Goal: Information Seeking & Learning: Learn about a topic

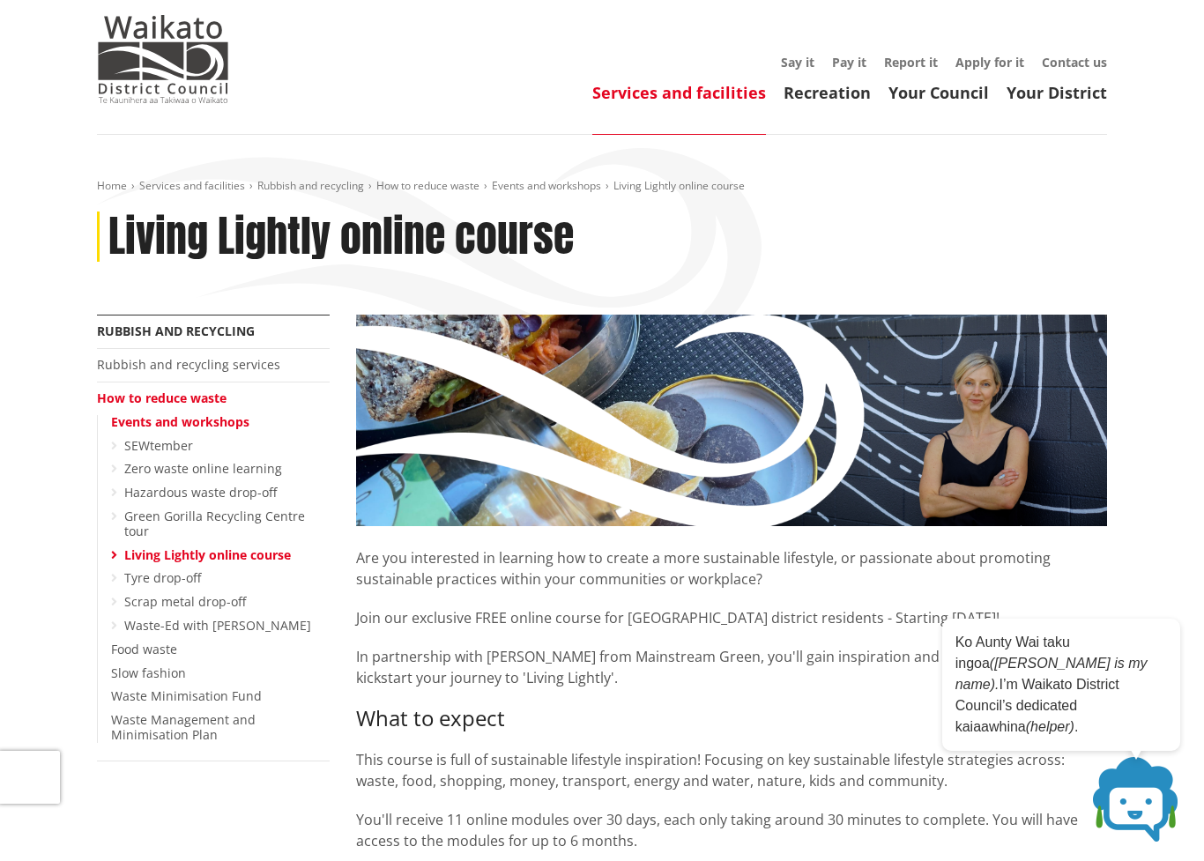
scroll to position [46, 0]
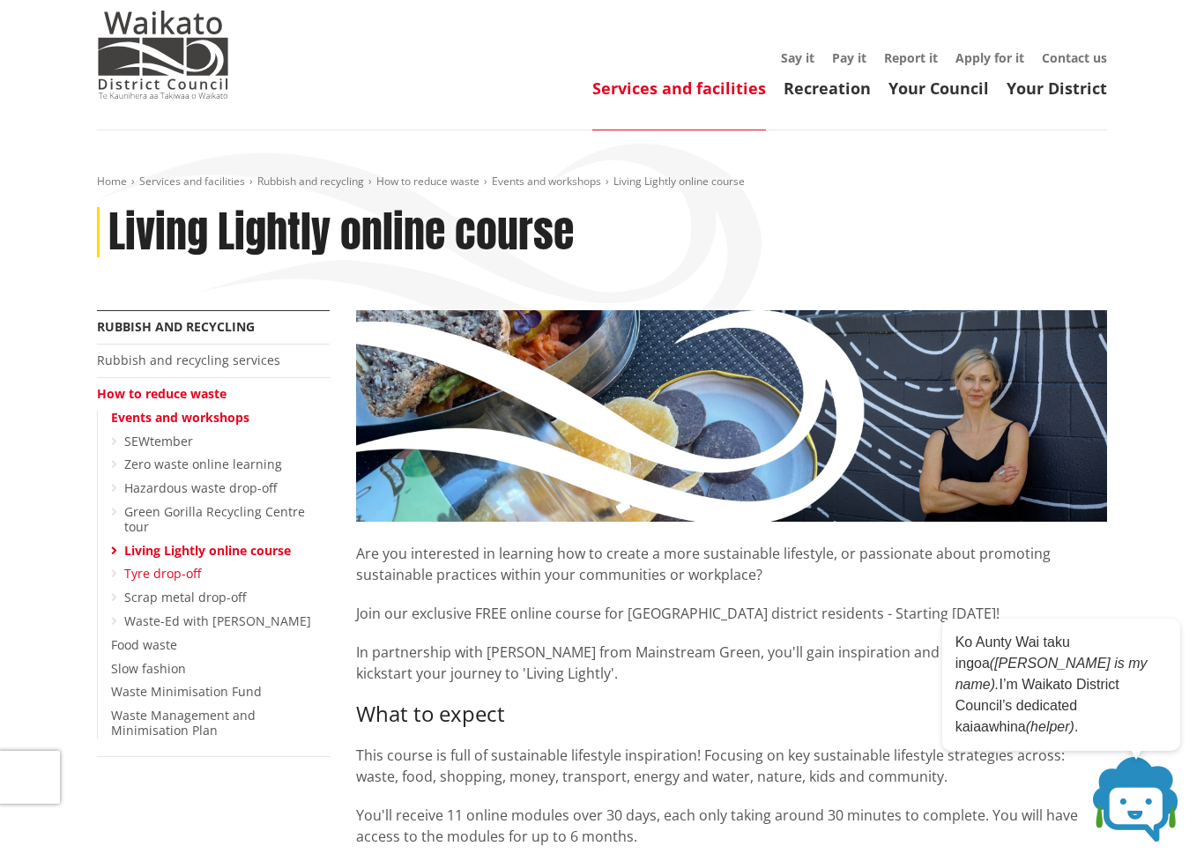
click at [166, 565] on link "Tyre drop-off" at bounding box center [162, 573] width 77 height 17
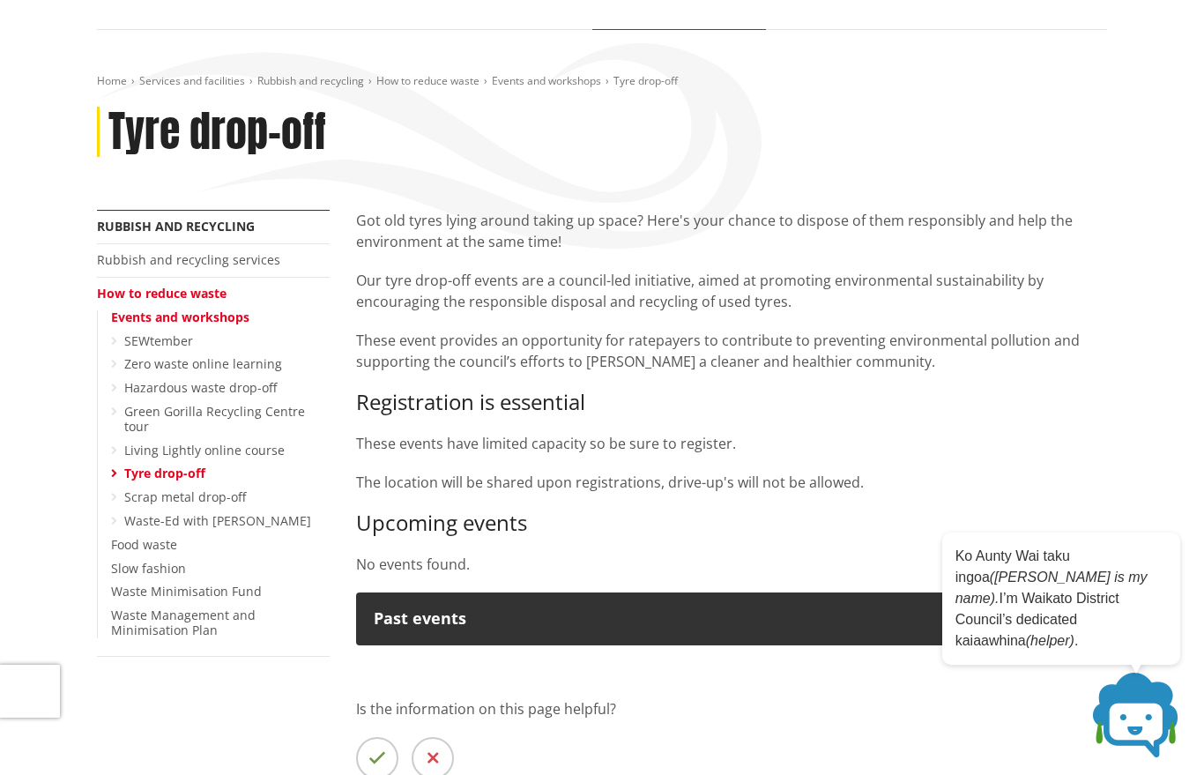
scroll to position [144, 0]
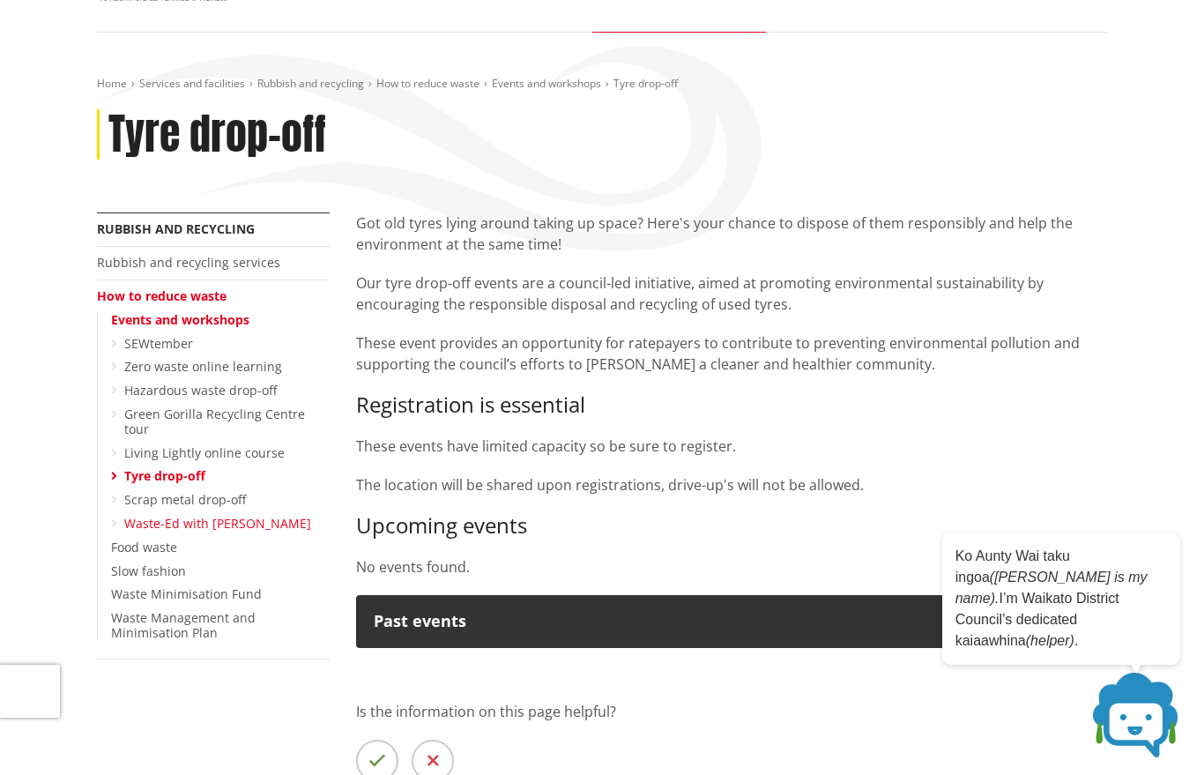
click at [216, 515] on link "Waste-Ed with [PERSON_NAME]" at bounding box center [217, 523] width 187 height 17
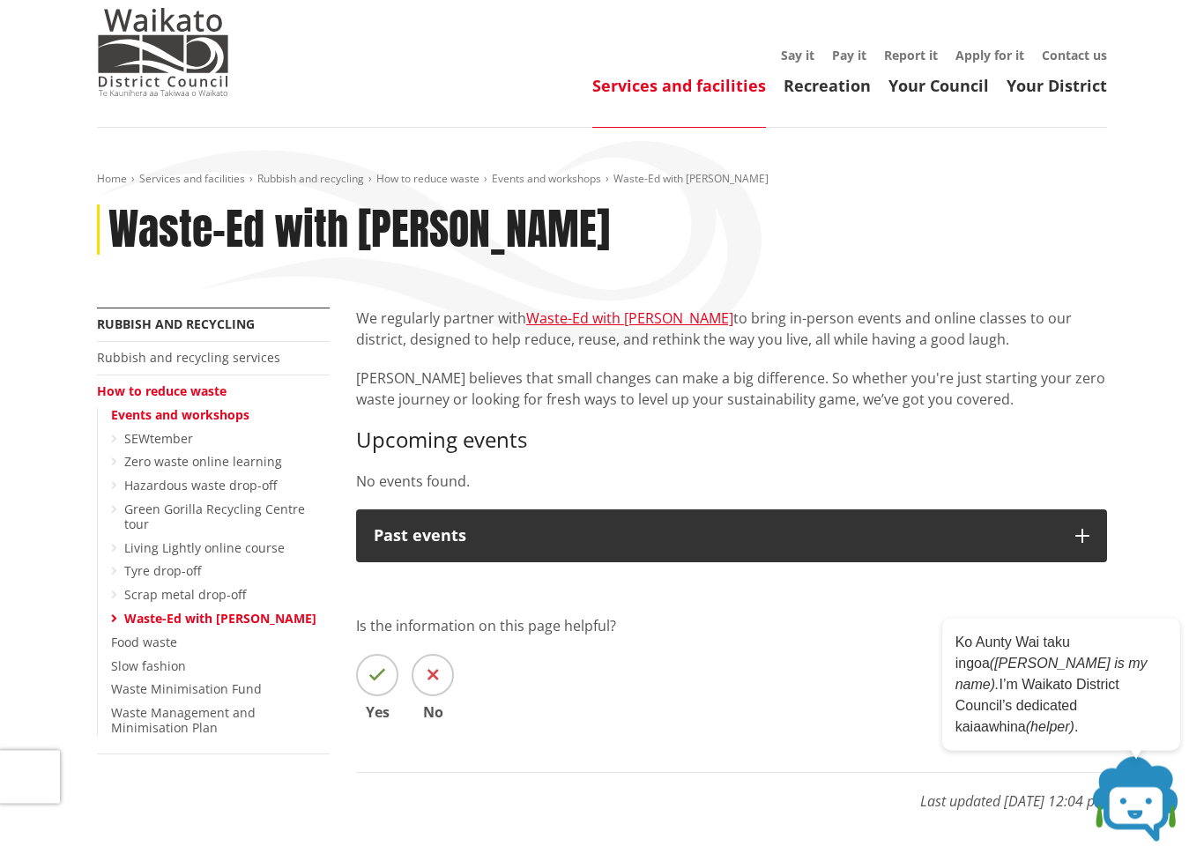
scroll to position [56, 0]
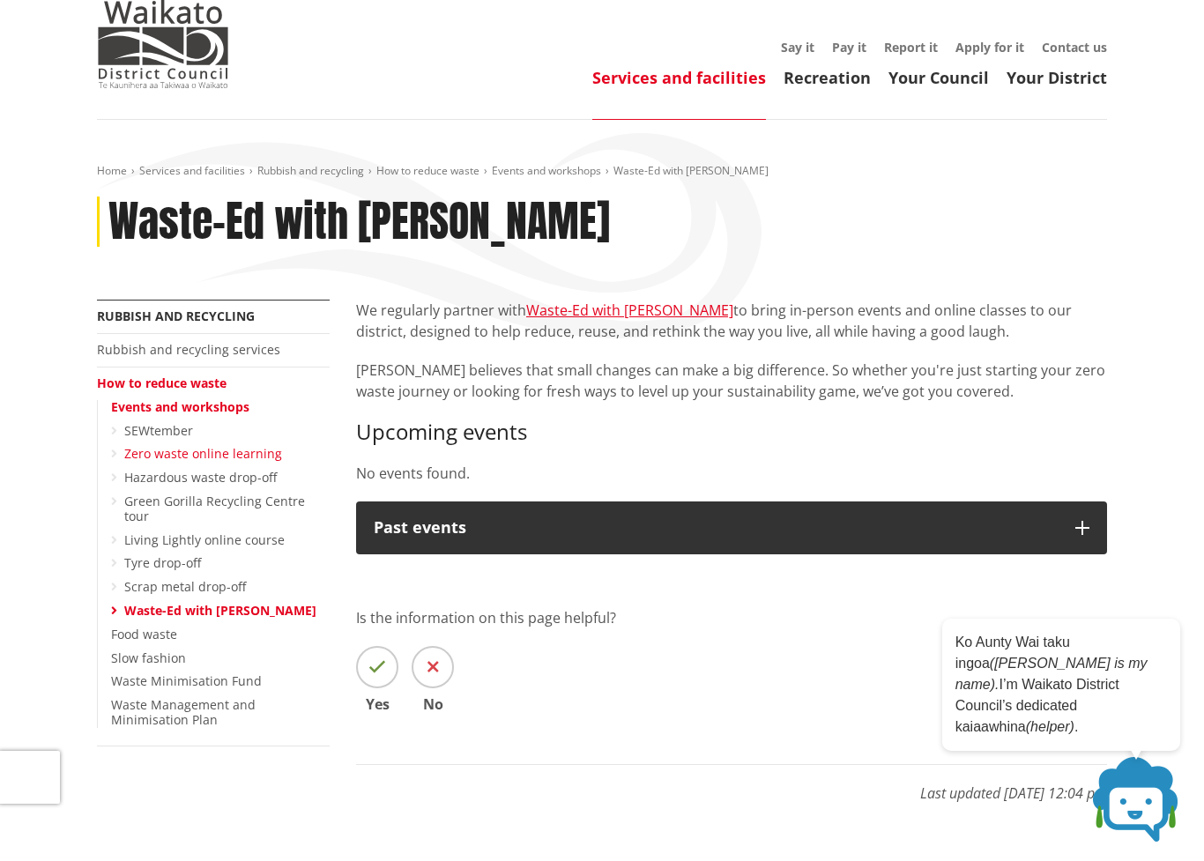
click at [261, 450] on link "Zero waste online learning" at bounding box center [203, 453] width 158 height 17
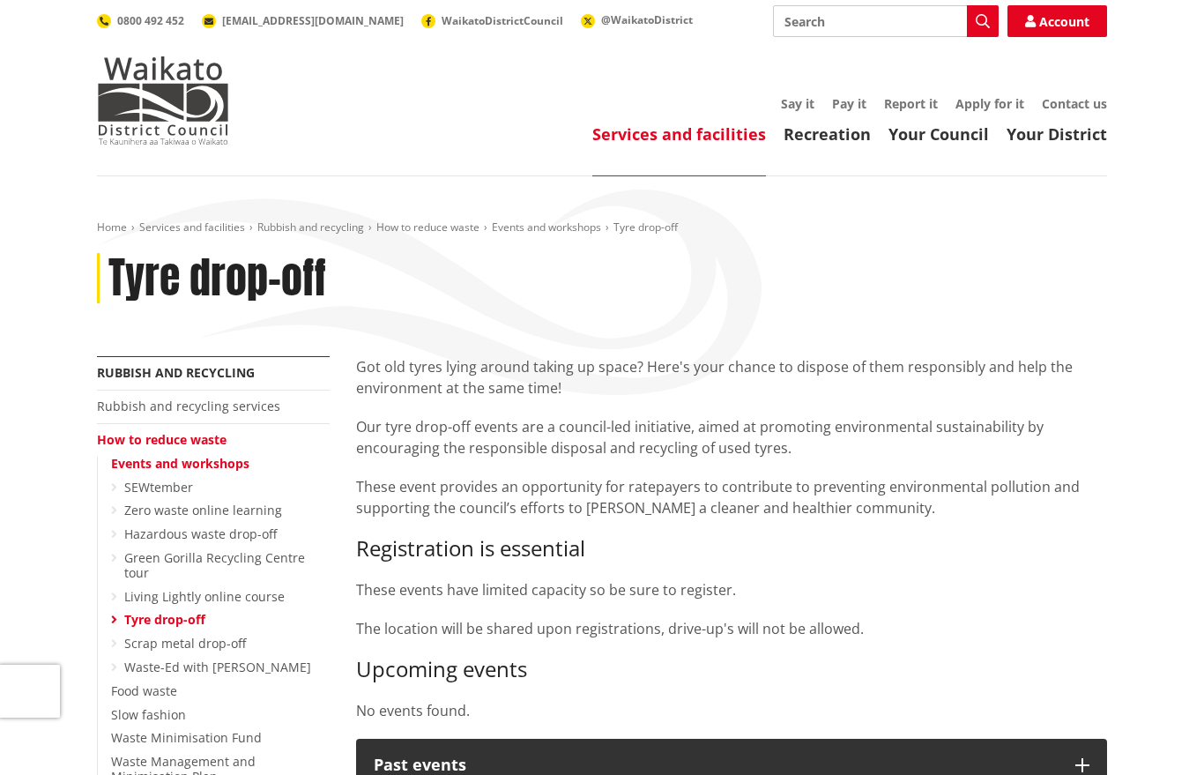
scroll to position [144, 0]
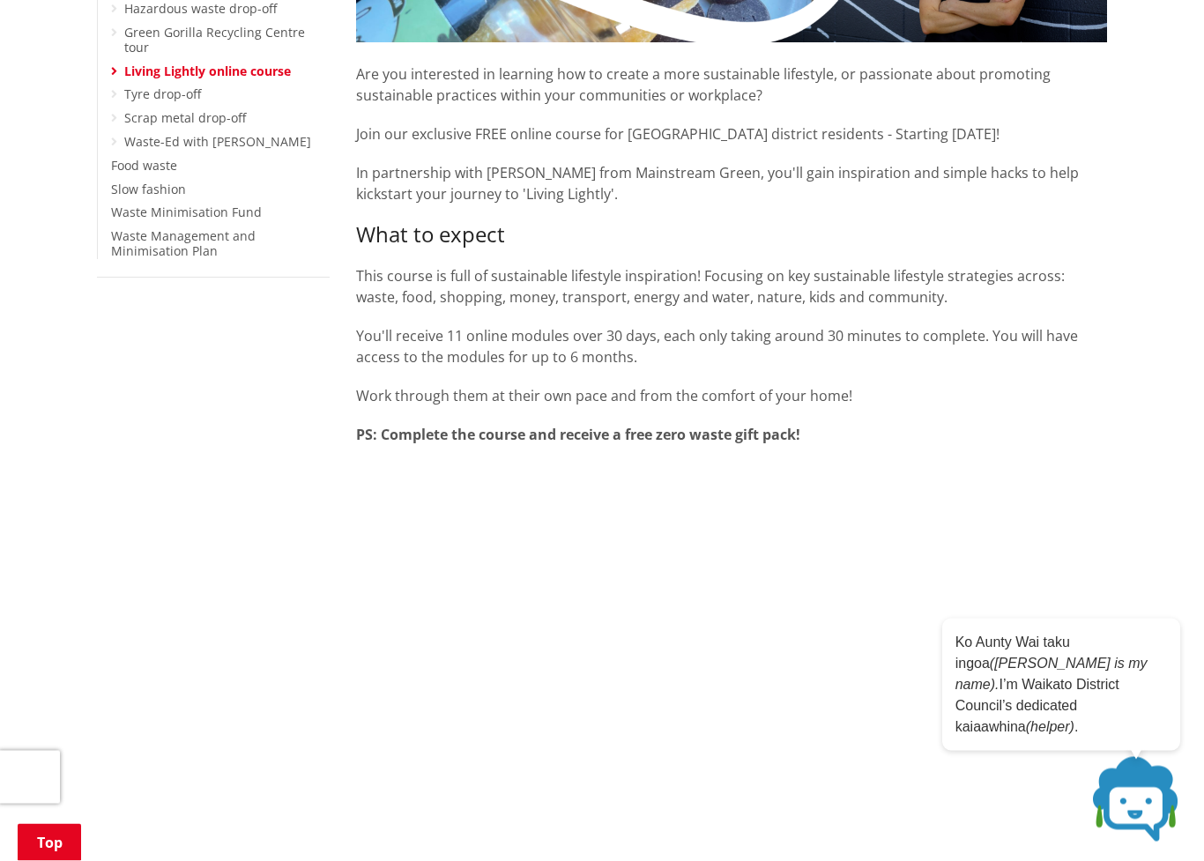
scroll to position [525, 0]
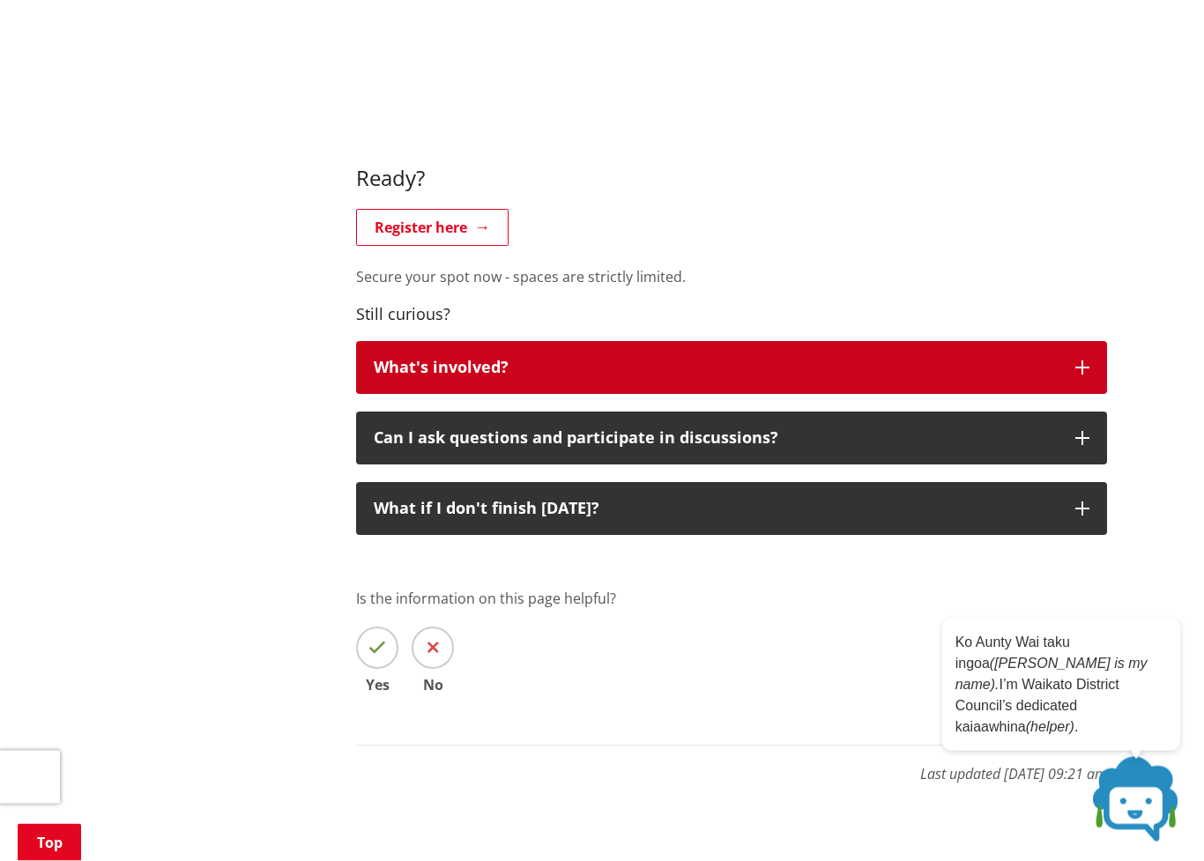
click at [1085, 368] on icon "button" at bounding box center [1082, 368] width 14 height 14
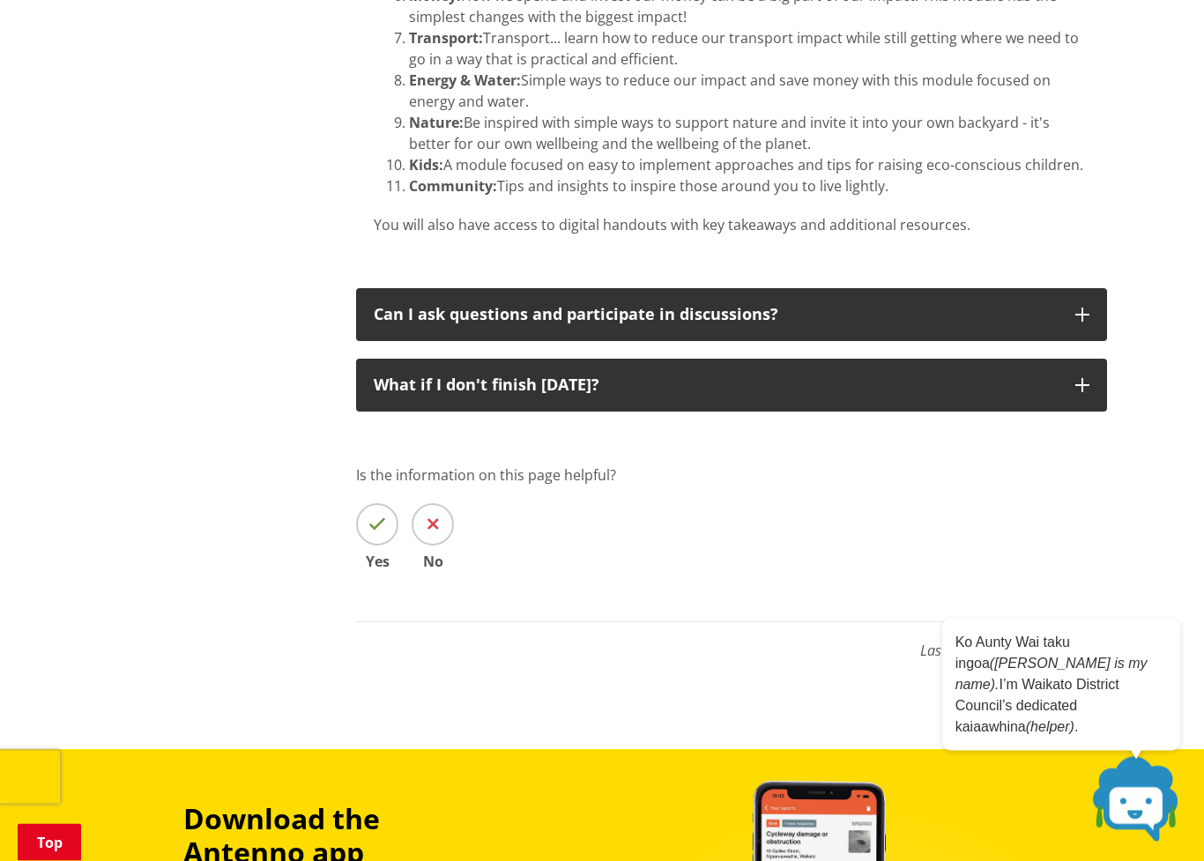
scroll to position [1924, 0]
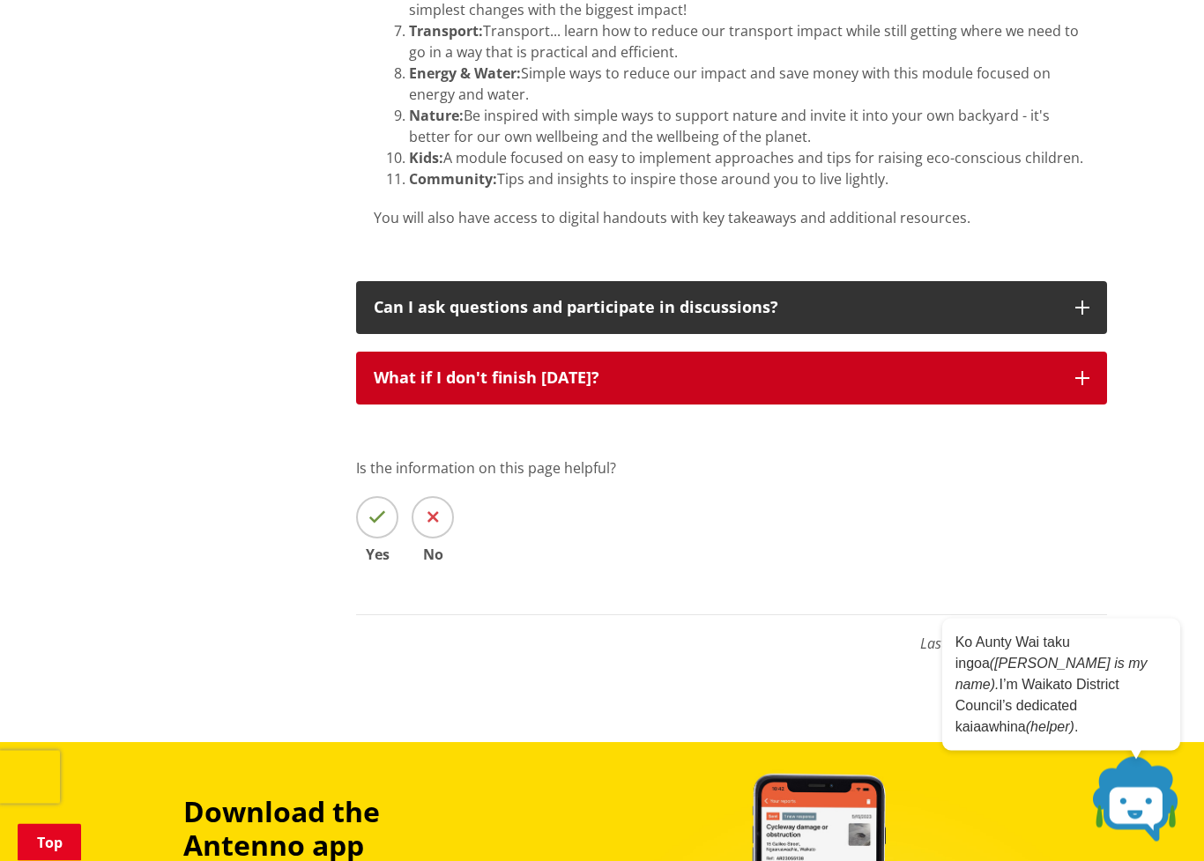
click at [1090, 375] on button "What if I don't finish [DATE]?" at bounding box center [731, 379] width 751 height 53
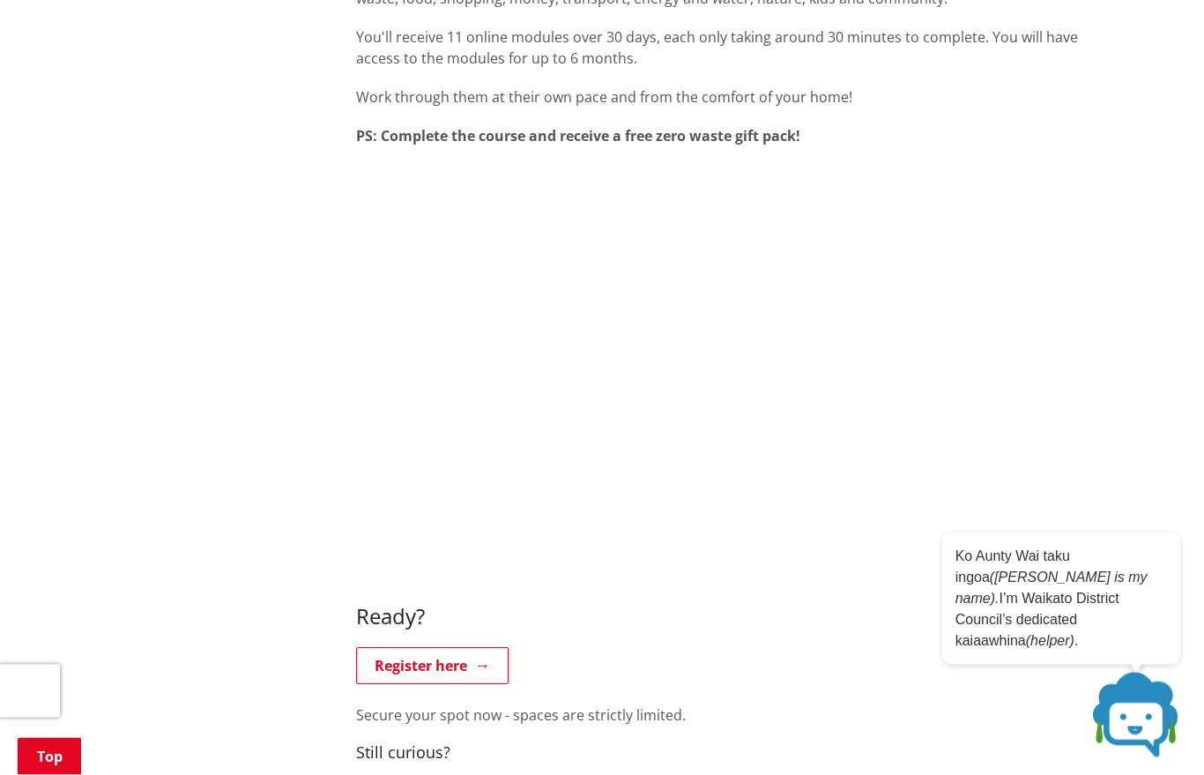
scroll to position [792, 0]
